Goal: Task Accomplishment & Management: Manage account settings

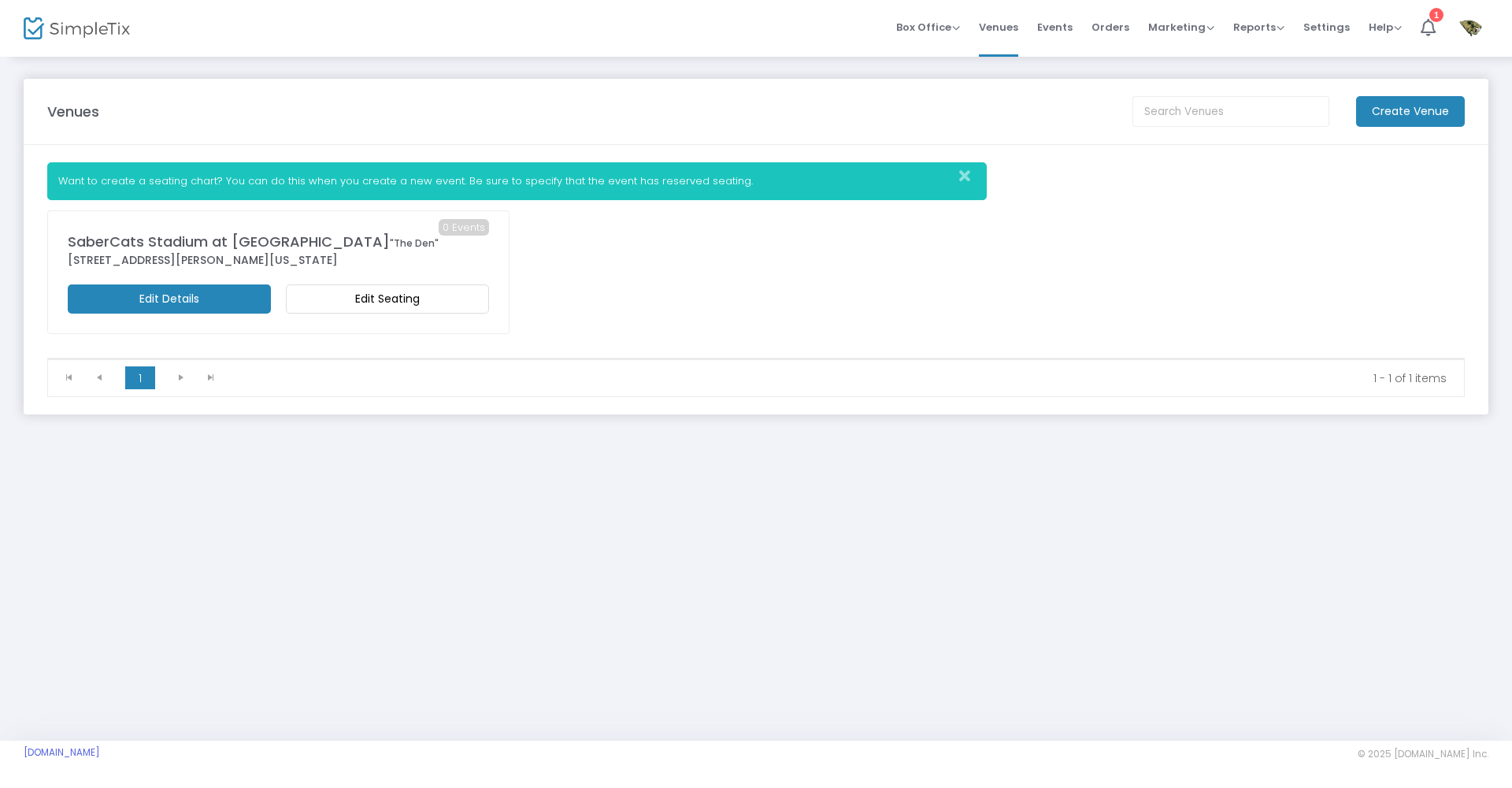
click at [963, 178] on icon "Close" at bounding box center [964, 177] width 11 height 16
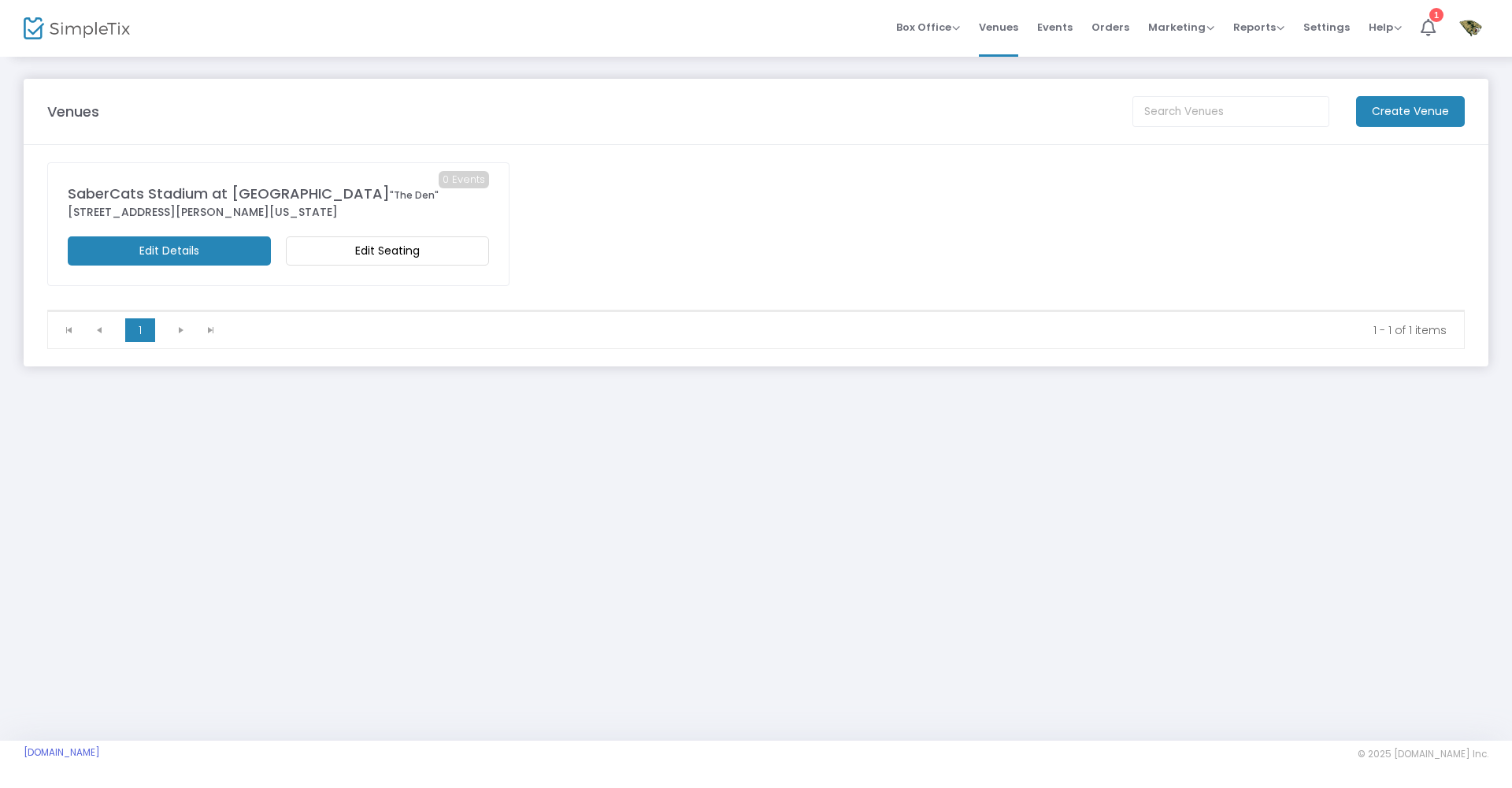
click at [357, 258] on m-button "Edit Seating" at bounding box center [387, 250] width 203 height 29
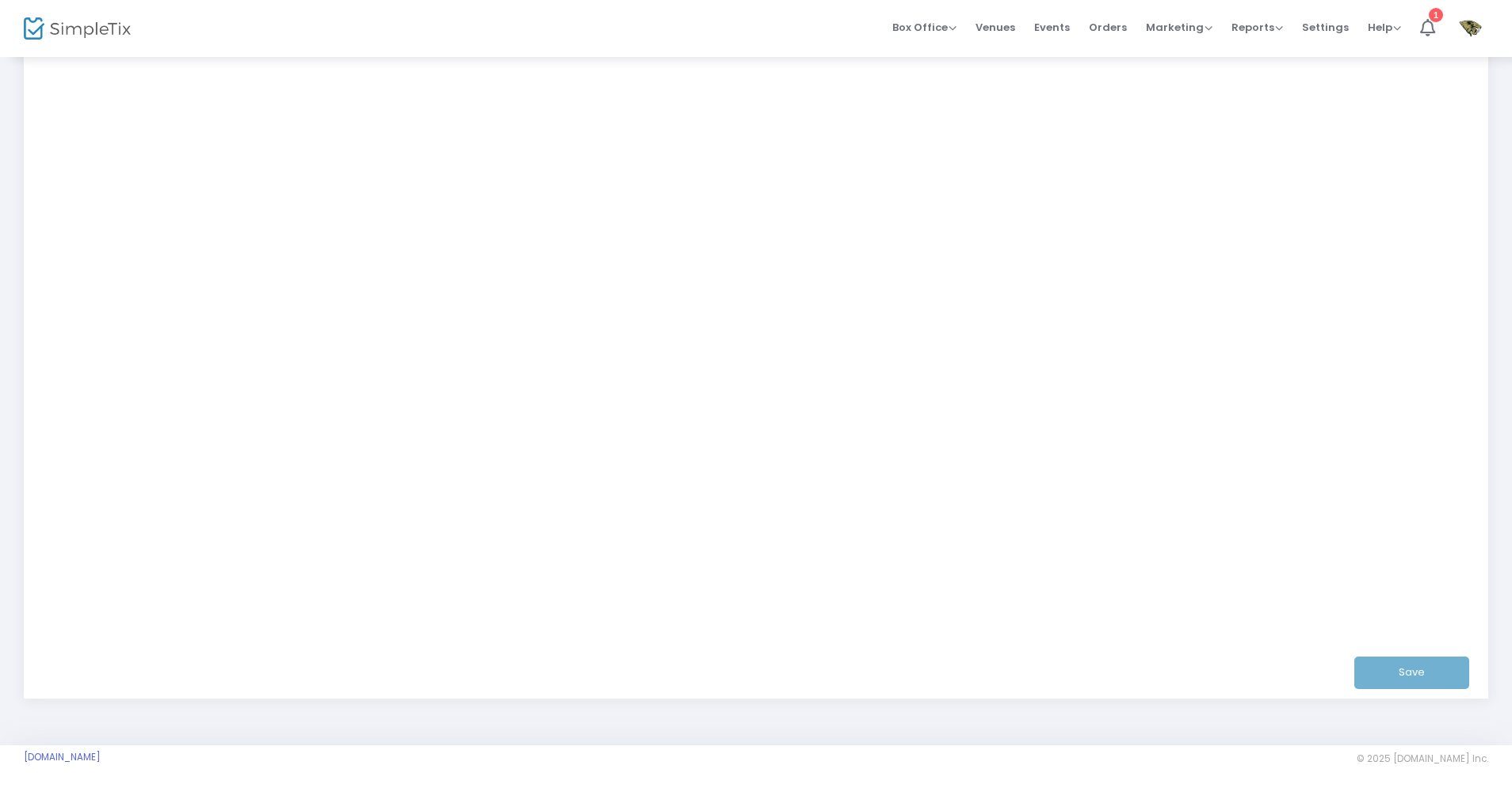
scroll to position [175, 0]
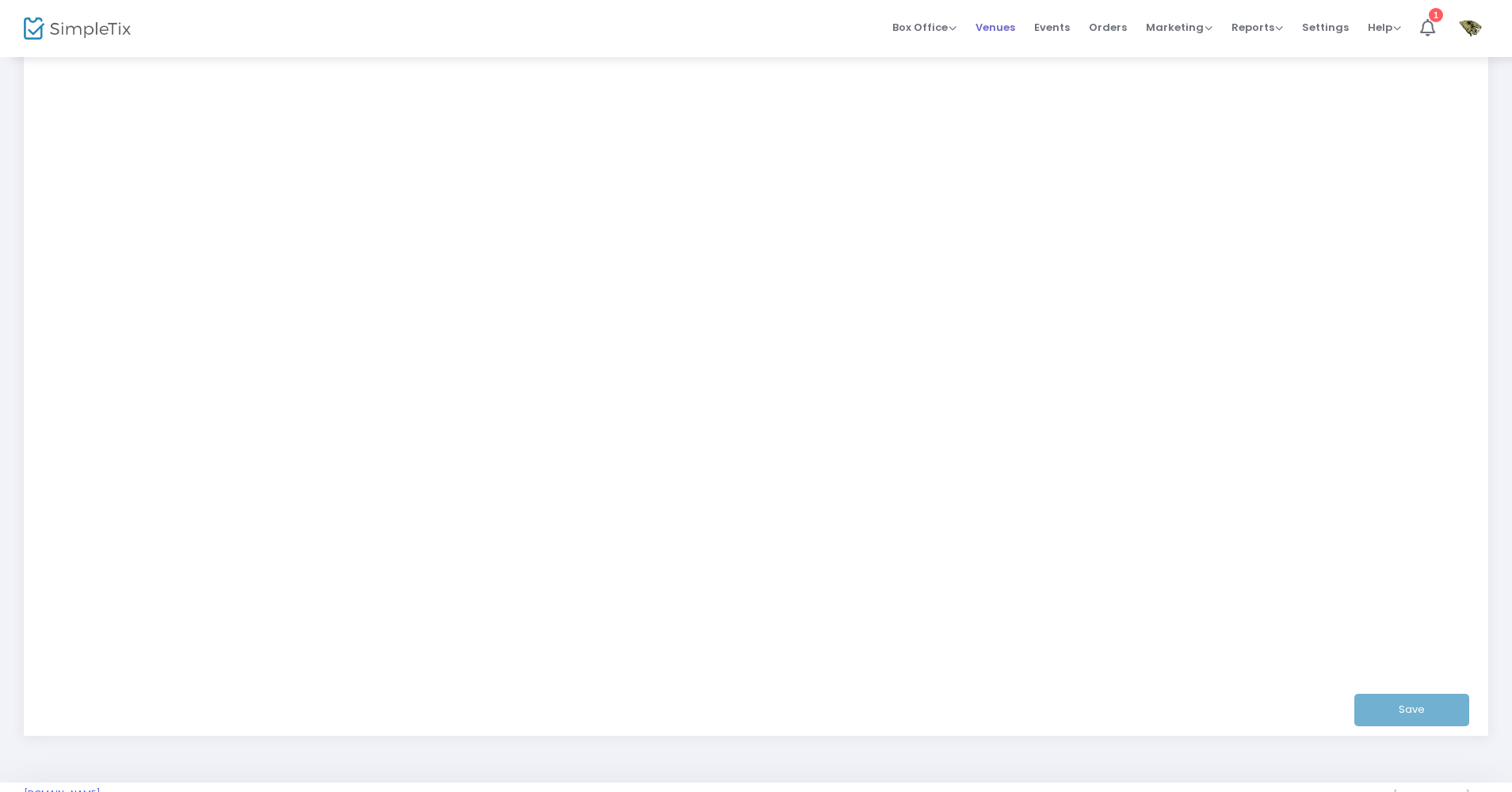
click at [992, 27] on span "Venues" at bounding box center [995, 27] width 40 height 40
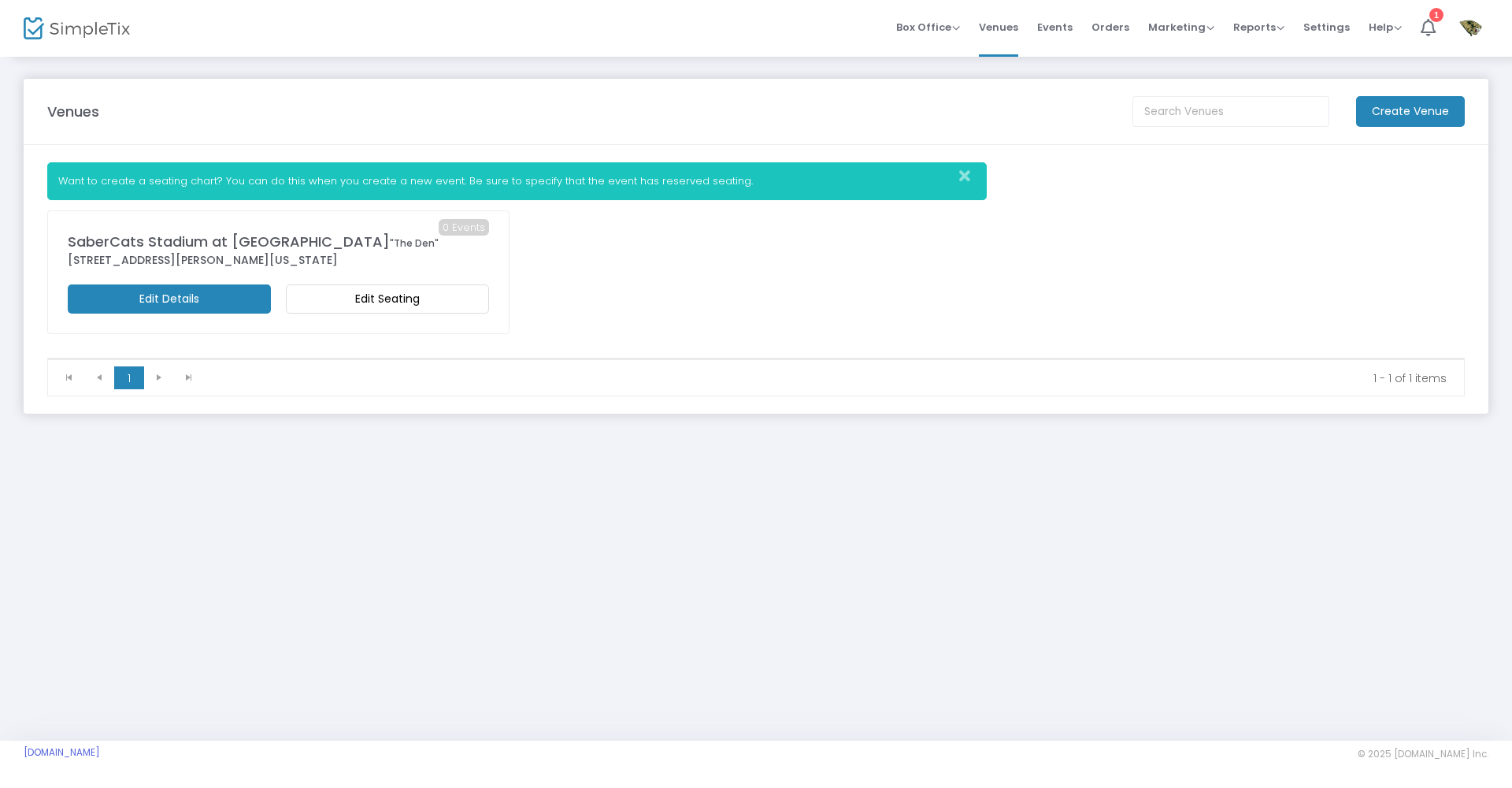
click at [228, 308] on m-button "Edit Details" at bounding box center [169, 299] width 203 height 29
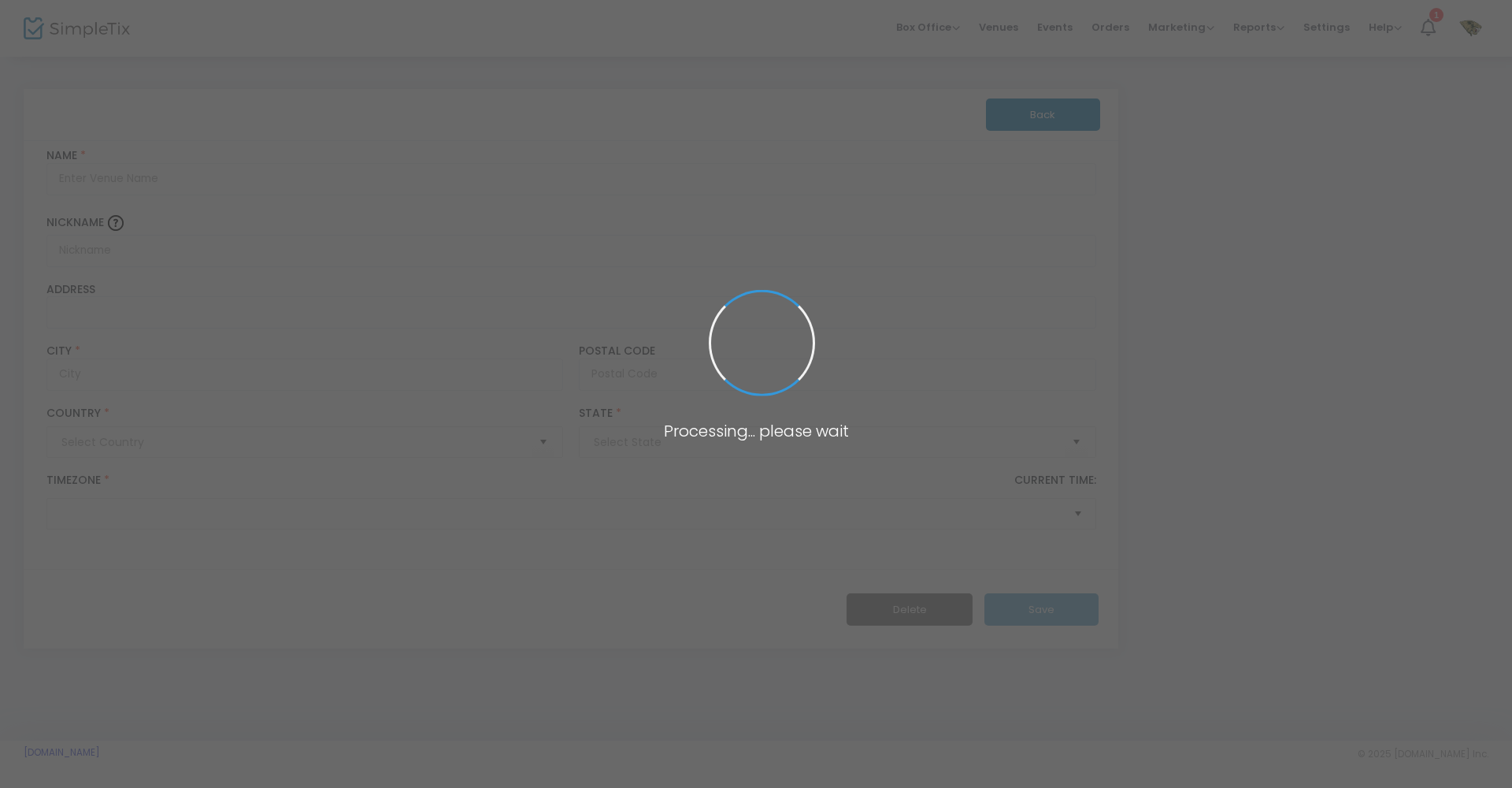
type input "Pakistan"
type input "SaberCats Stadium at Alviso Park"
type input ""The Den""
type input "24 Wilson Way"
type input "San Jose"
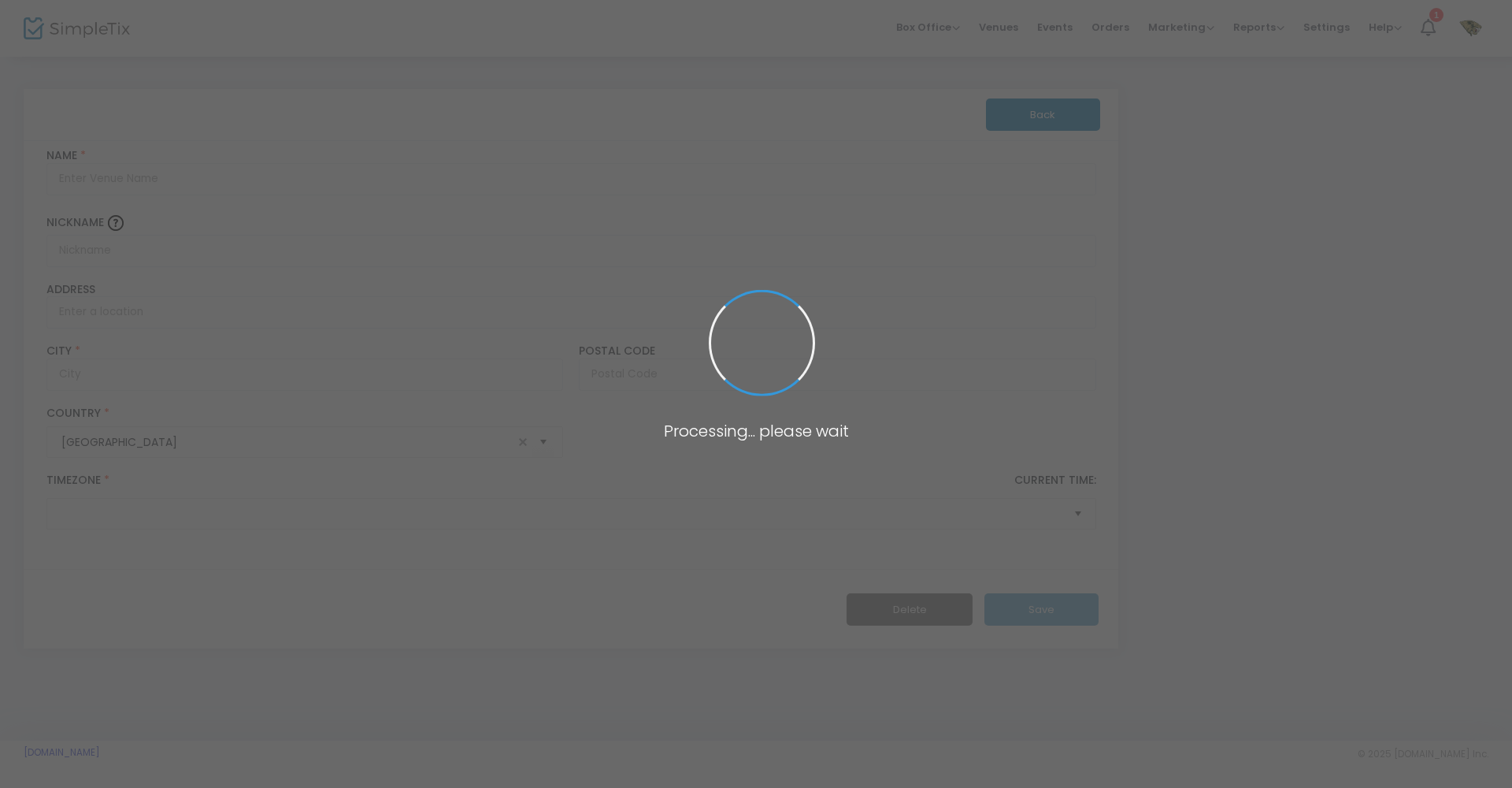
type input "95134"
type input "United States"
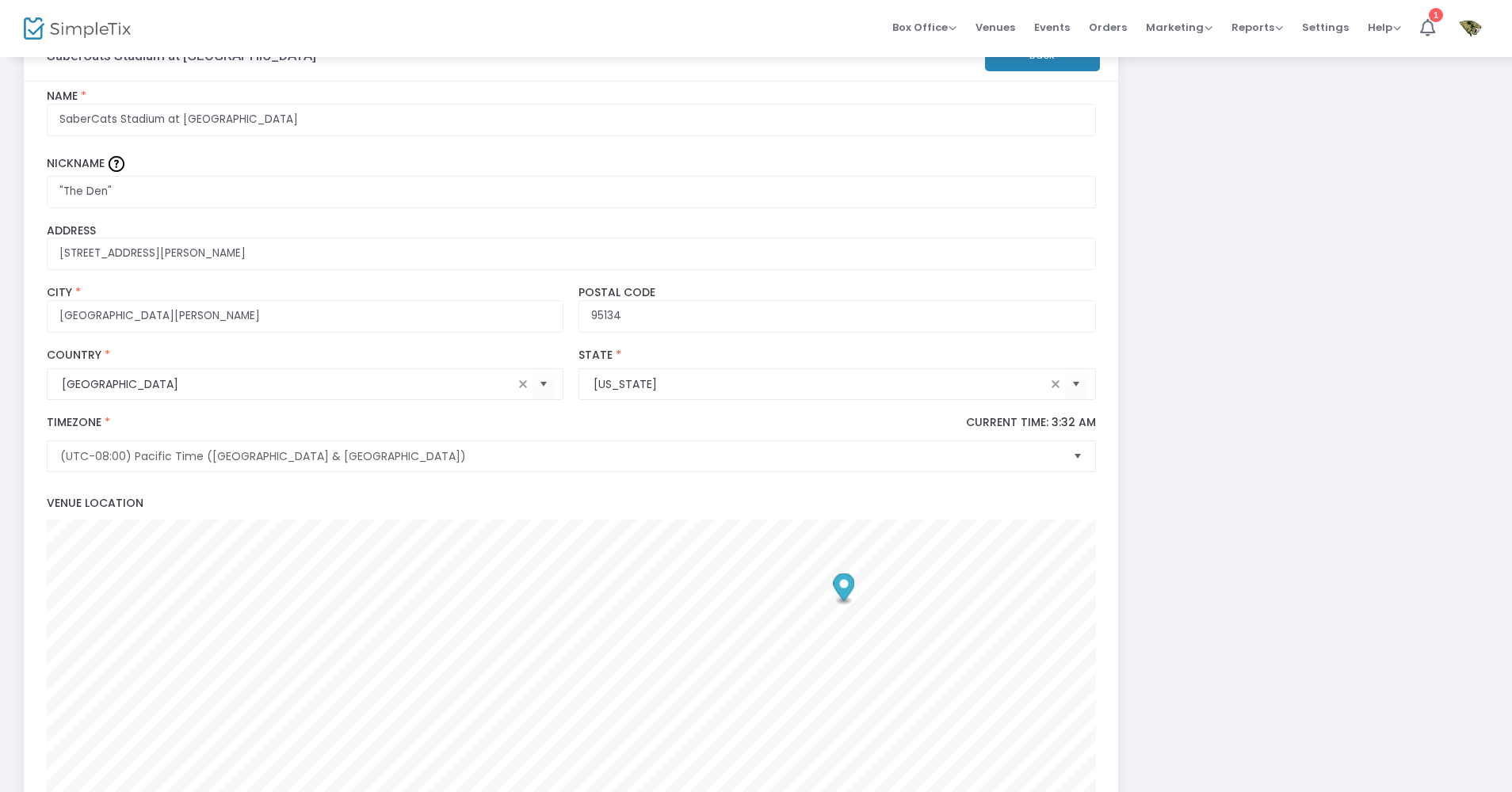
scroll to position [548, 0]
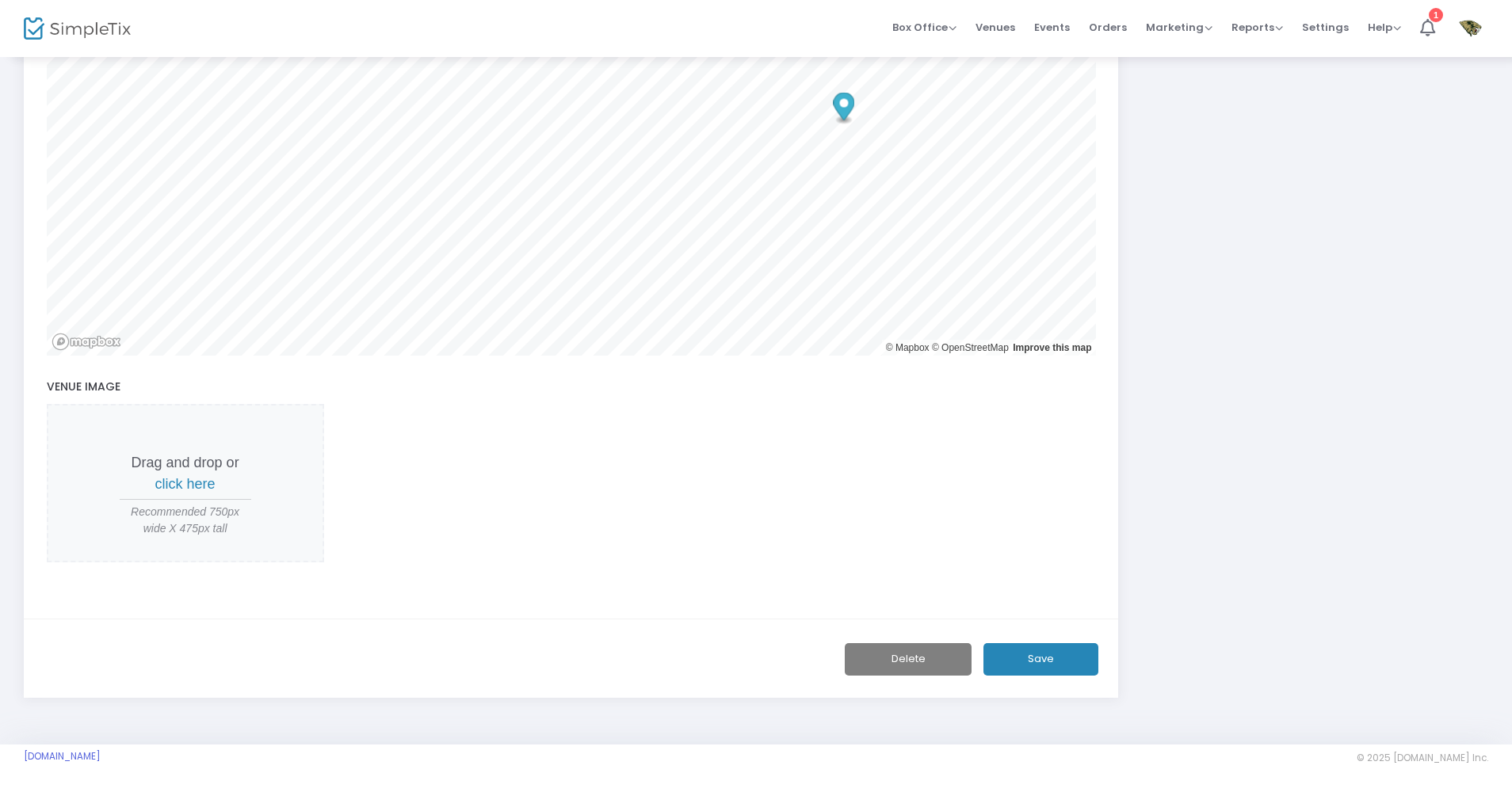
click at [960, 667] on button "Delete" at bounding box center [907, 659] width 127 height 33
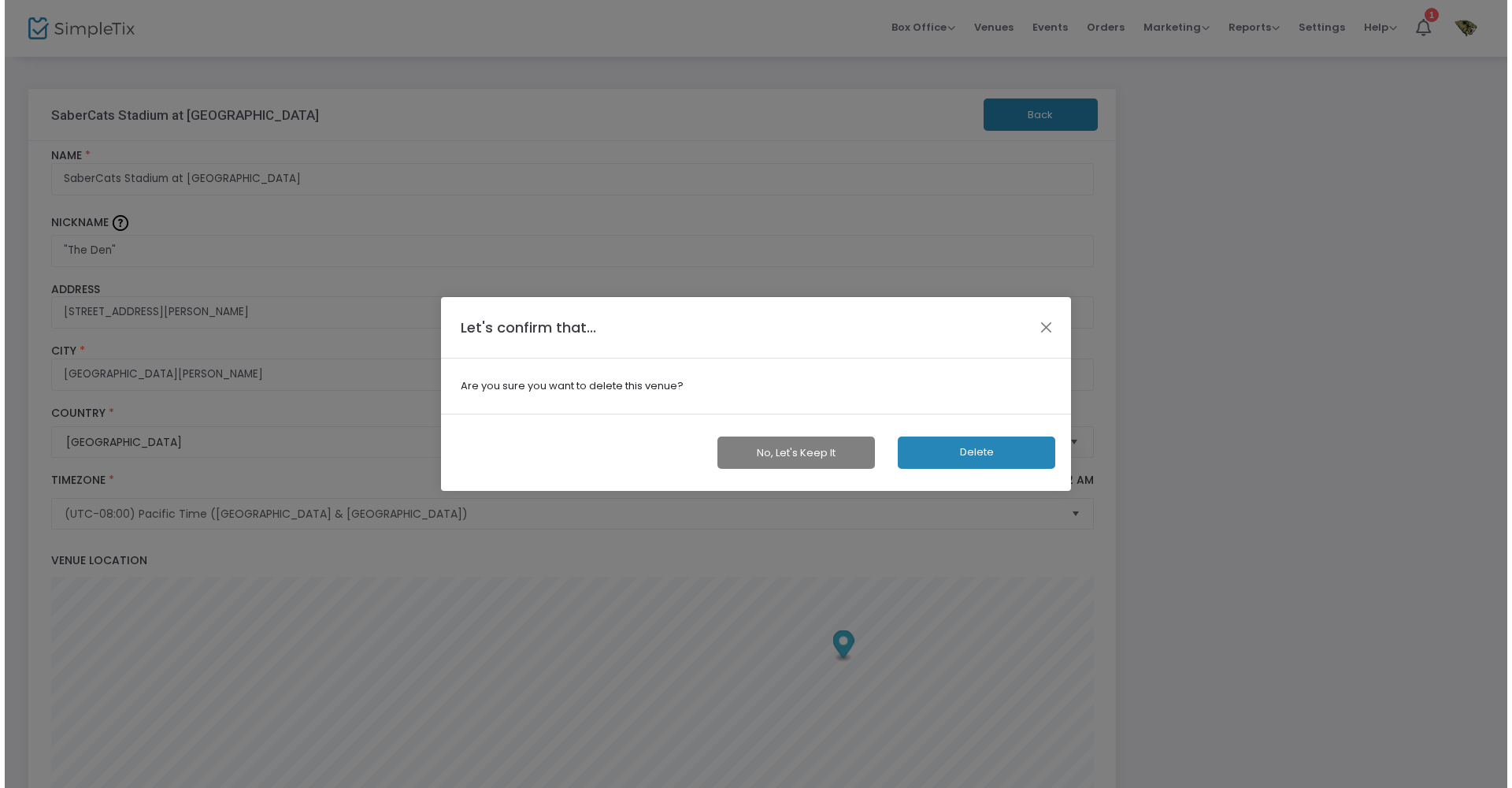
scroll to position [0, 0]
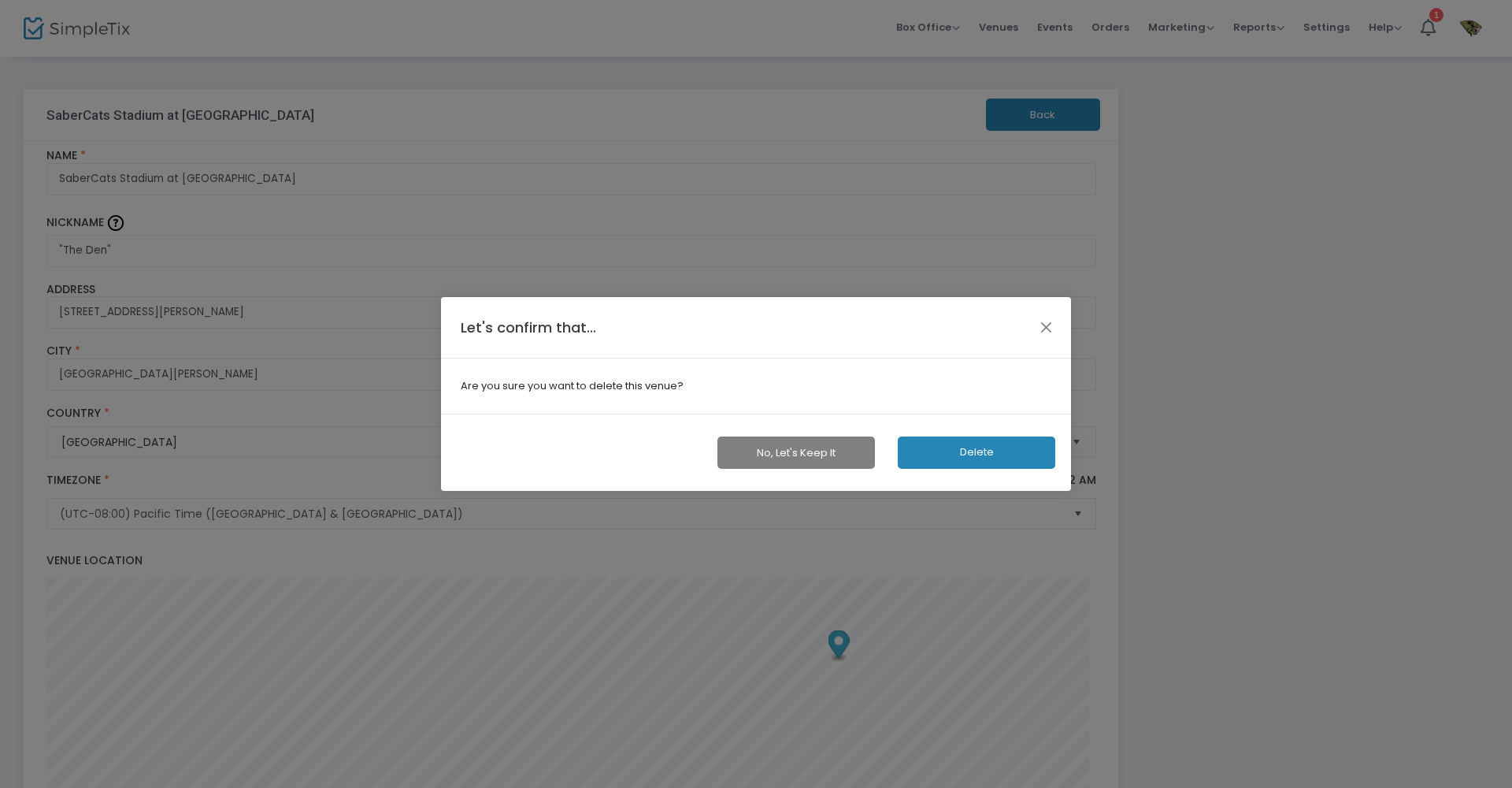
click at [978, 454] on button "Delete" at bounding box center [976, 453] width 158 height 33
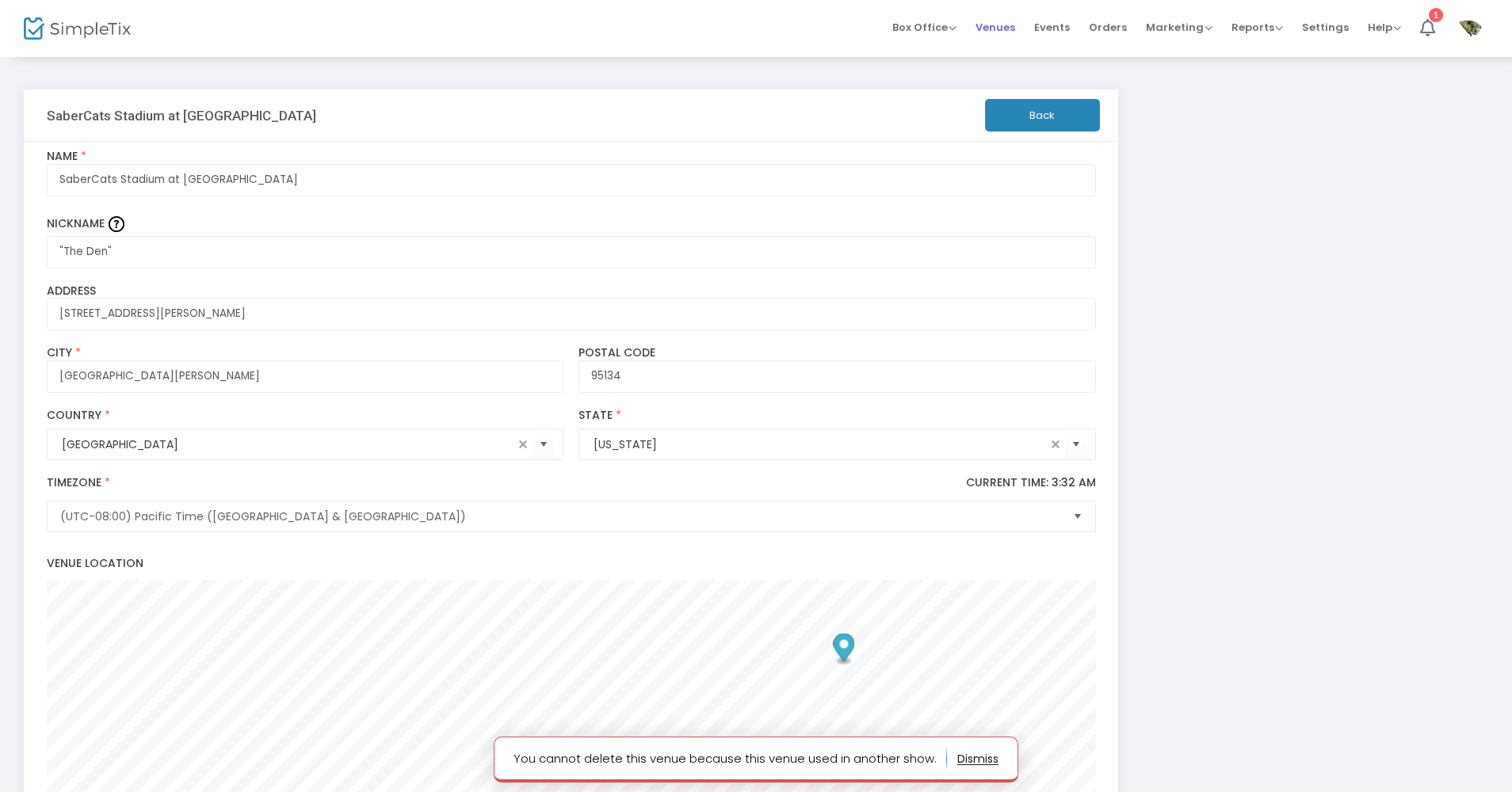
click at [1001, 19] on span "Venues" at bounding box center [995, 27] width 40 height 40
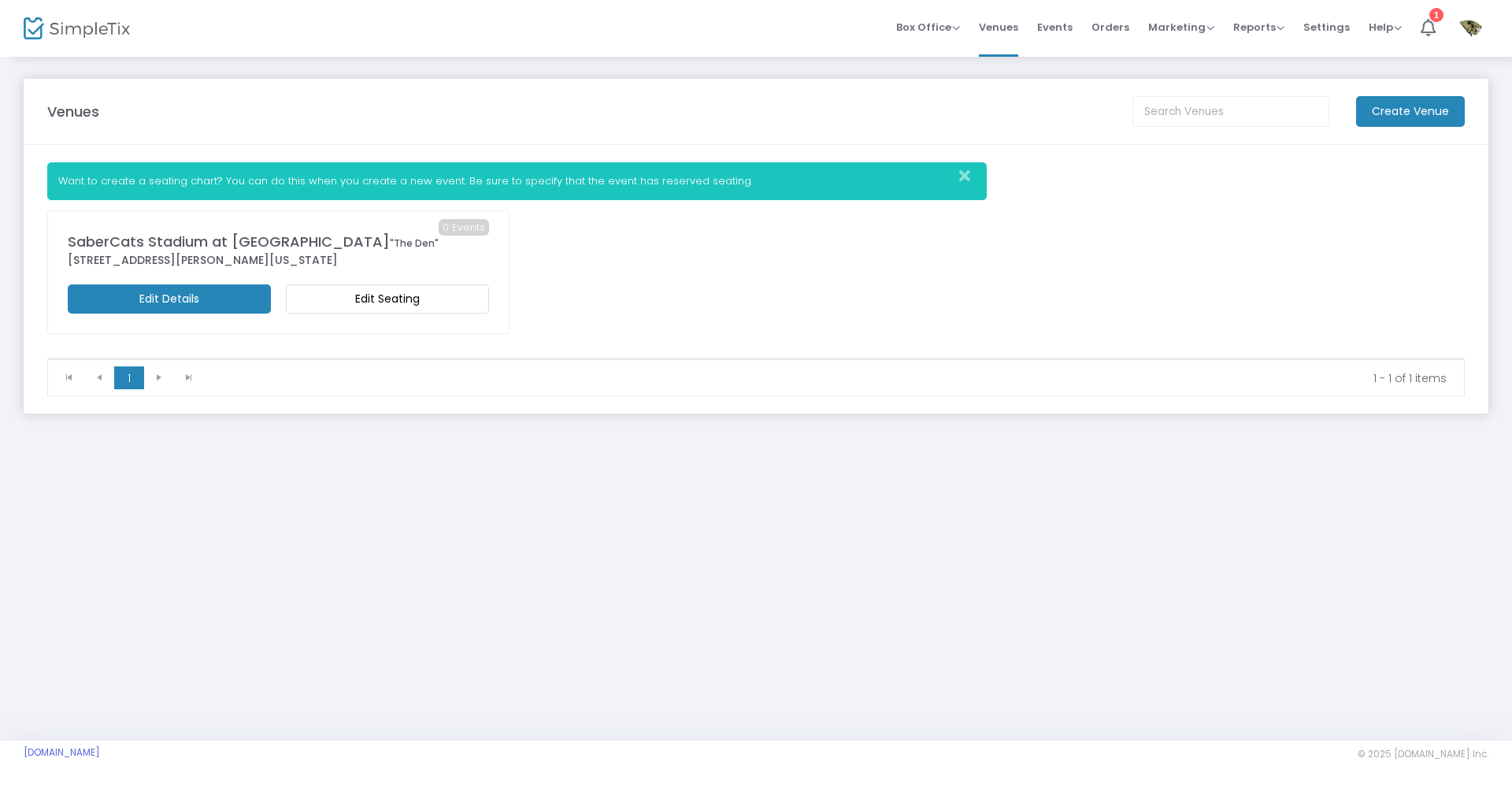
click at [960, 177] on icon "Close" at bounding box center [964, 177] width 11 height 16
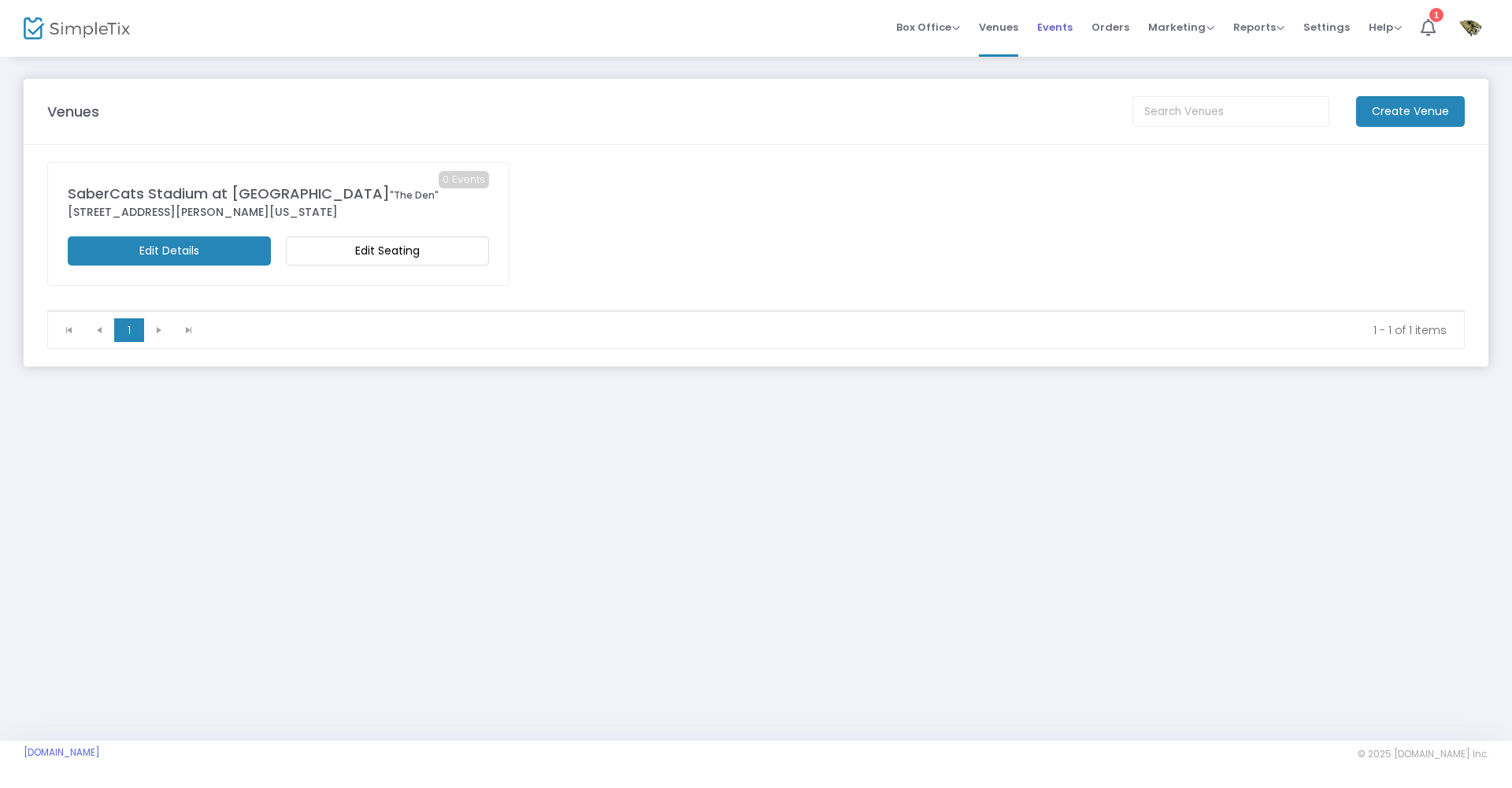
click at [1065, 26] on span "Events" at bounding box center [1056, 27] width 36 height 40
